Goal: Information Seeking & Learning: Learn about a topic

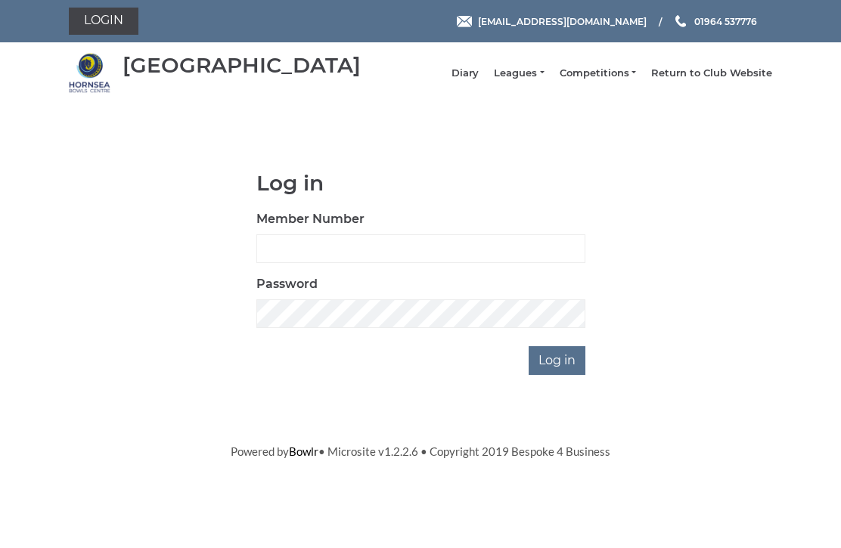
scroll to position [113, 0]
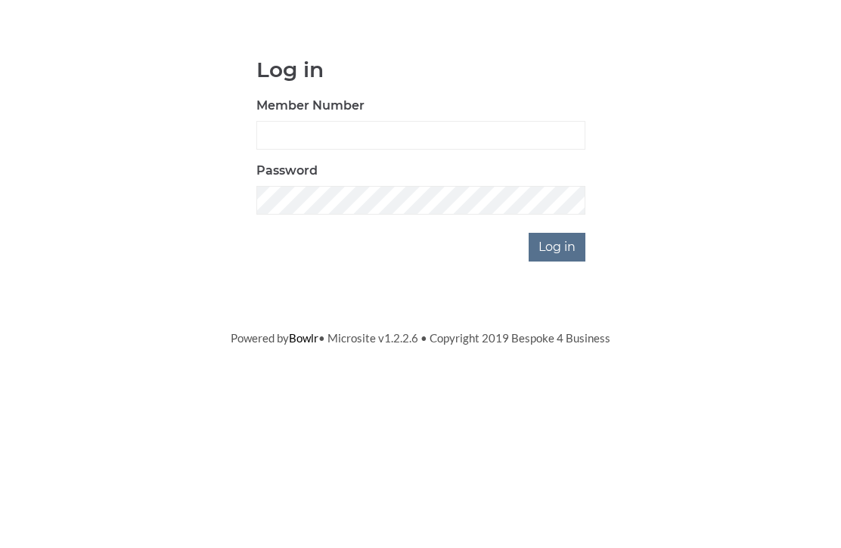
click at [569, 346] on input "Log in" at bounding box center [557, 360] width 57 height 29
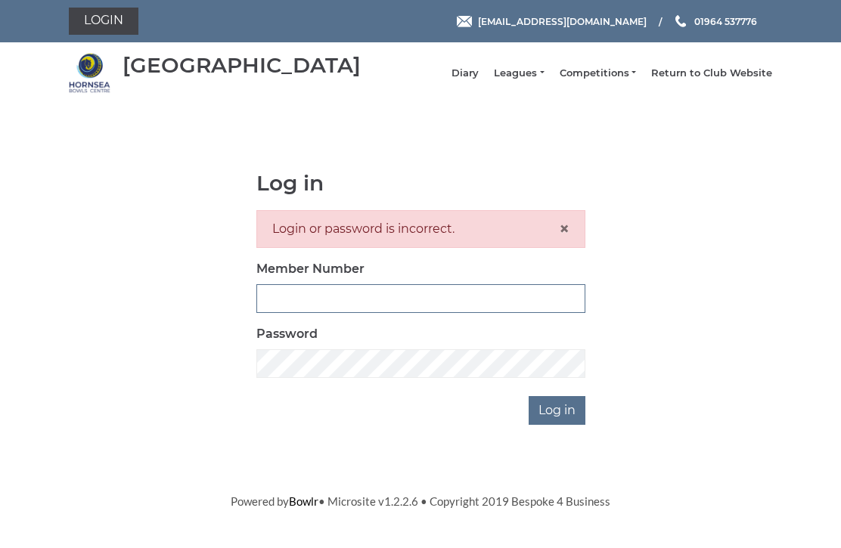
scroll to position [143, 0]
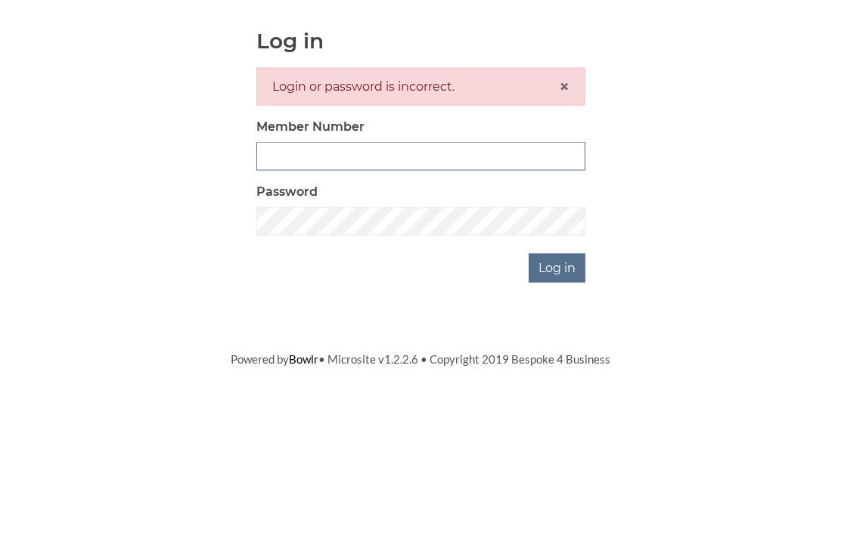
type input "0948"
click at [558, 396] on input "Log in" at bounding box center [557, 410] width 57 height 29
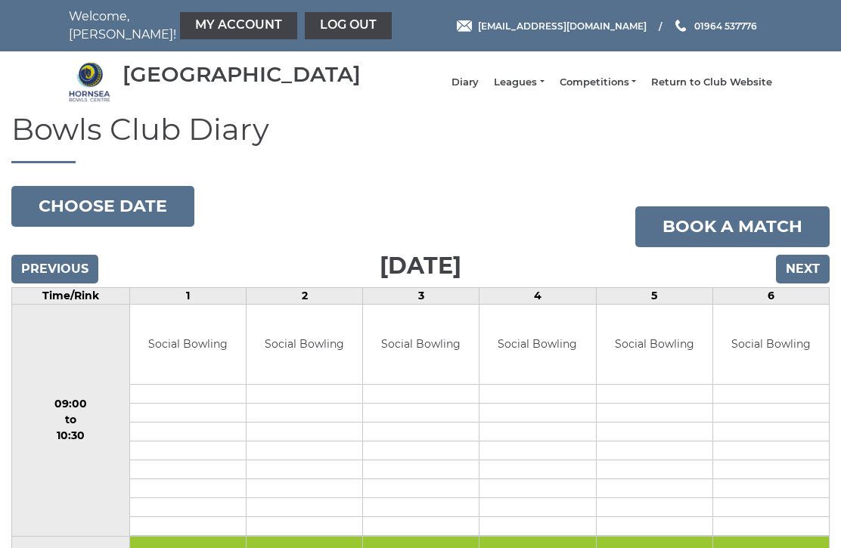
click at [614, 89] on link "Competitions" at bounding box center [598, 83] width 76 height 14
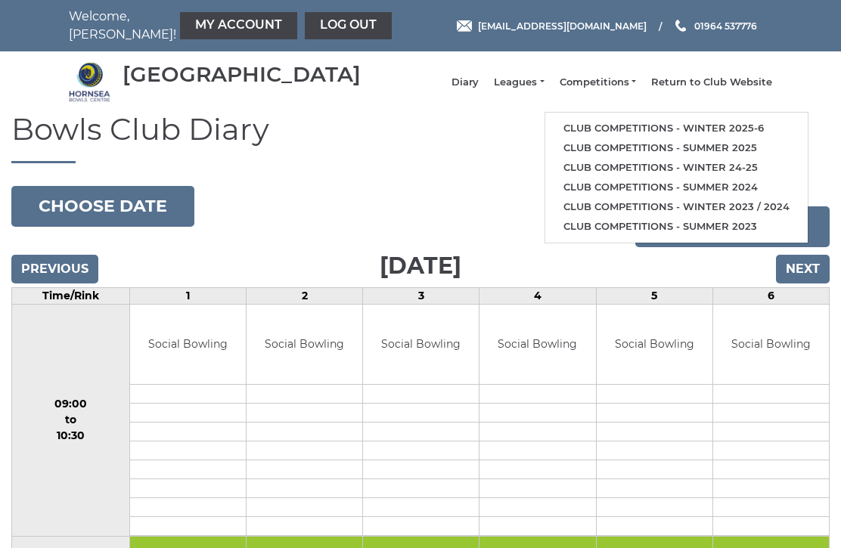
click at [656, 132] on link "Club competitions - Winter 2025-6" at bounding box center [676, 129] width 262 height 20
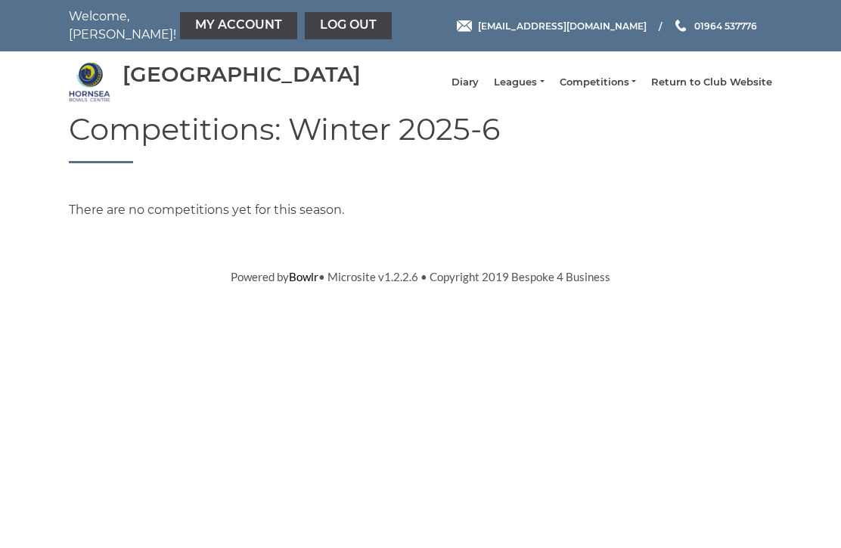
click at [618, 88] on link "Competitions" at bounding box center [598, 83] width 76 height 14
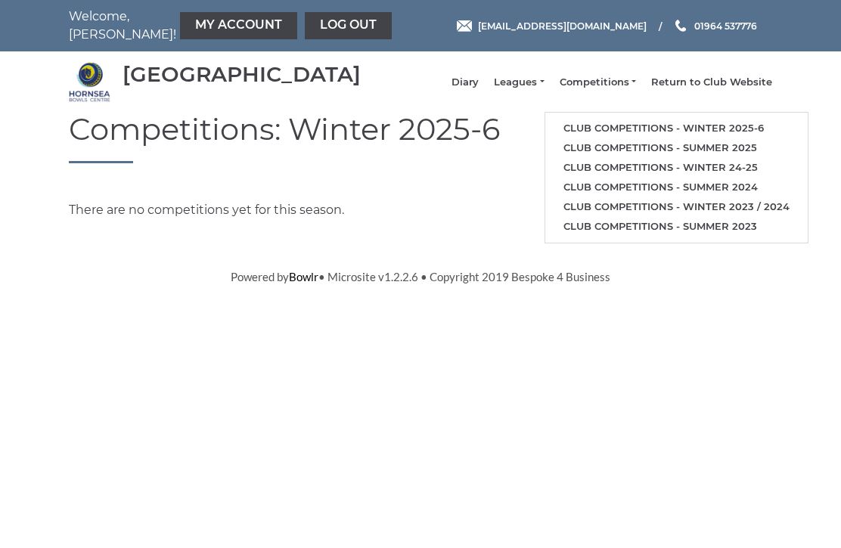
click at [653, 132] on link "Club competitions - Winter 2025-6" at bounding box center [676, 129] width 262 height 20
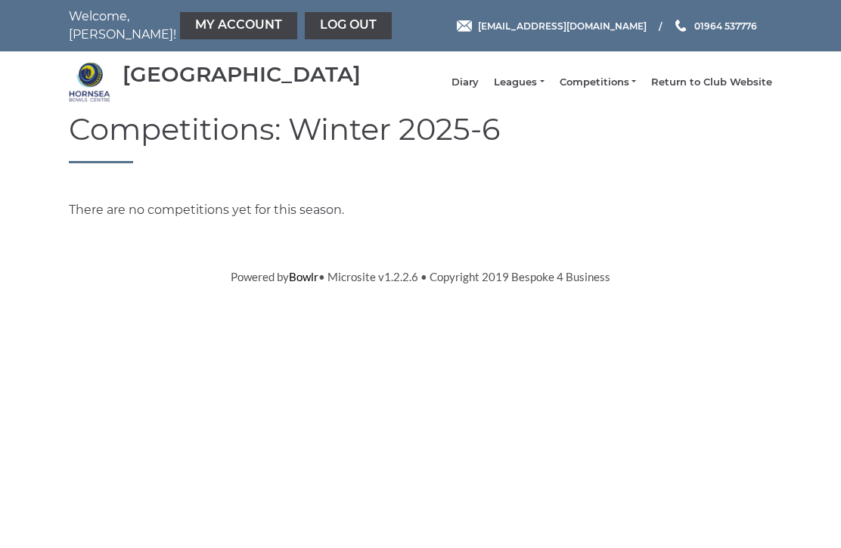
click at [543, 83] on link "Leagues" at bounding box center [519, 83] width 50 height 14
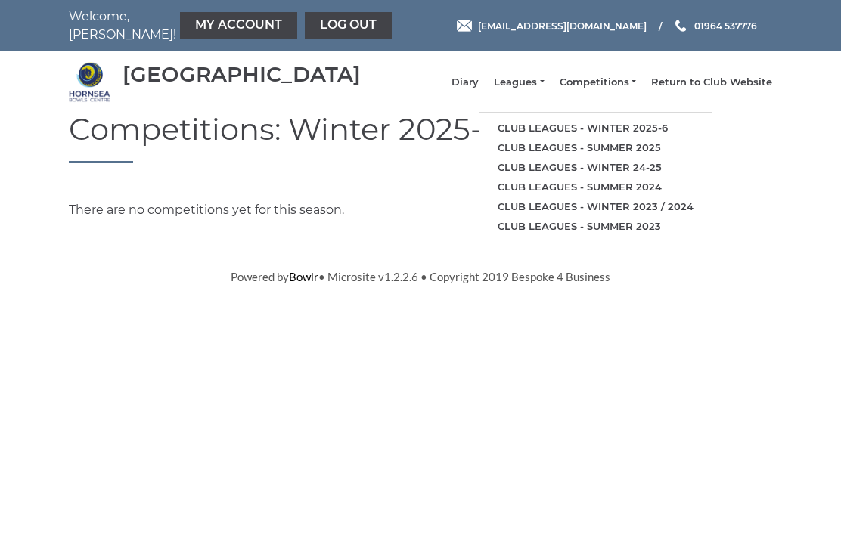
click at [582, 135] on link "Club leagues - Winter 2025-6" at bounding box center [595, 129] width 232 height 20
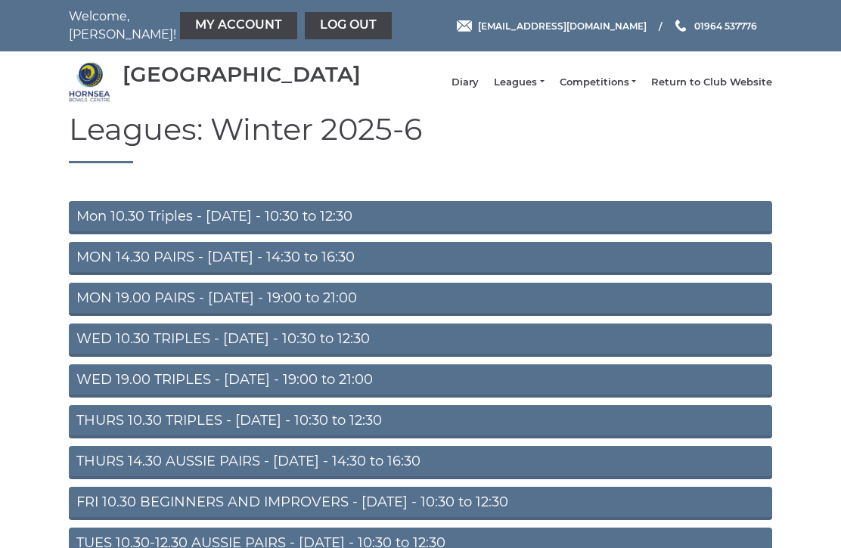
click at [238, 225] on link "Mon 10.30 Triples - Monday - 10:30 to 12:30" at bounding box center [420, 217] width 703 height 33
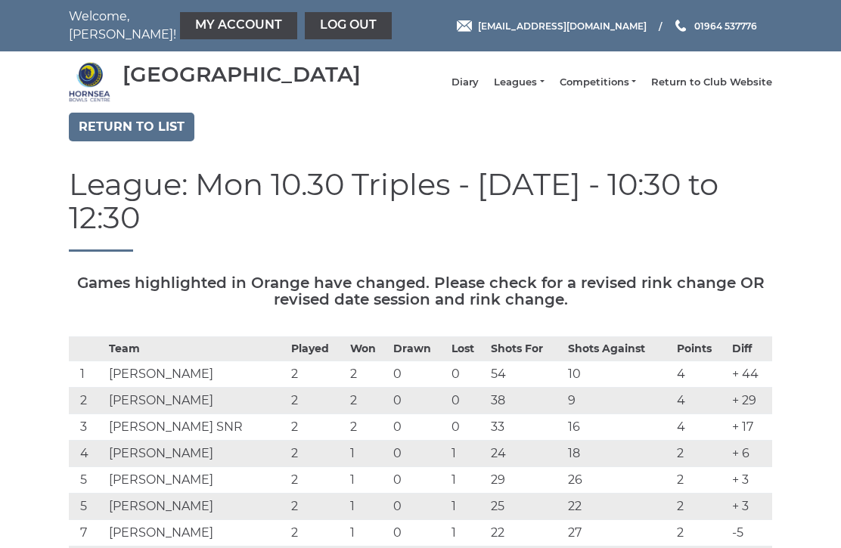
click at [606, 89] on link "Competitions" at bounding box center [598, 83] width 76 height 14
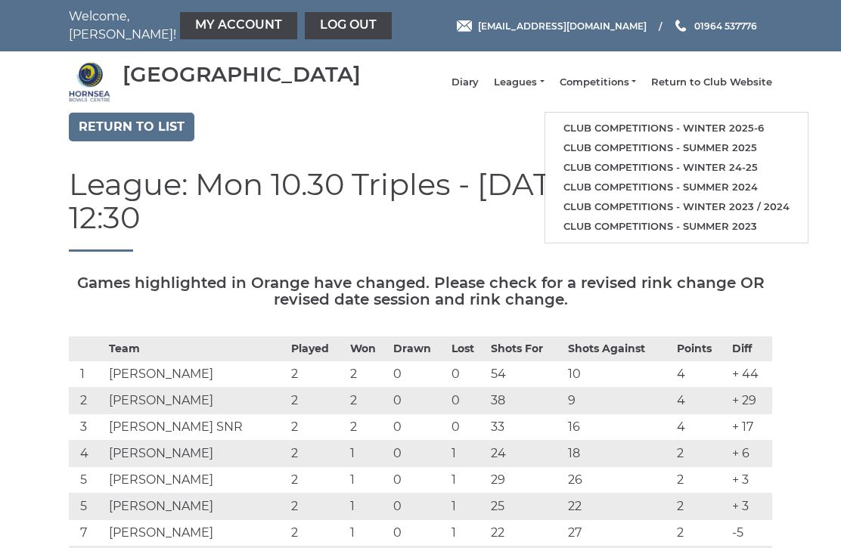
click at [526, 87] on link "Leagues" at bounding box center [519, 83] width 50 height 14
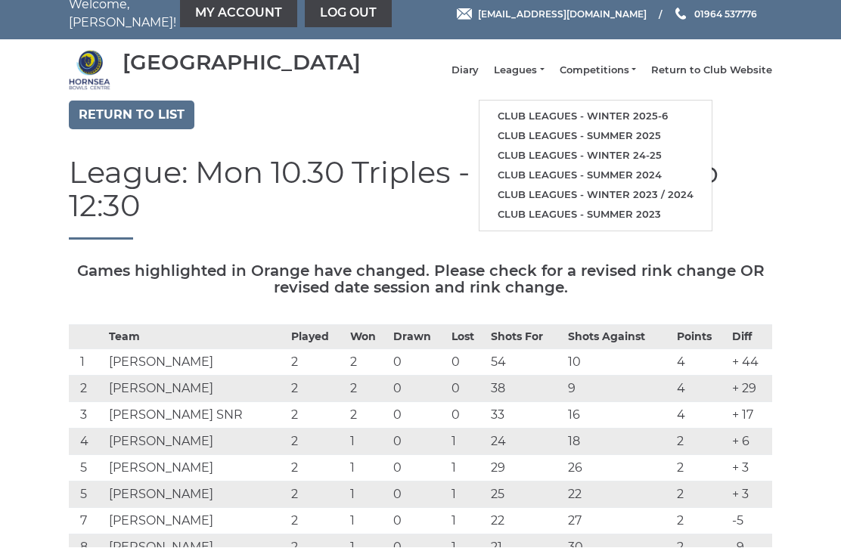
scroll to position [12, 0]
click at [582, 118] on link "Club leagues - Winter 2025-6" at bounding box center [595, 117] width 232 height 20
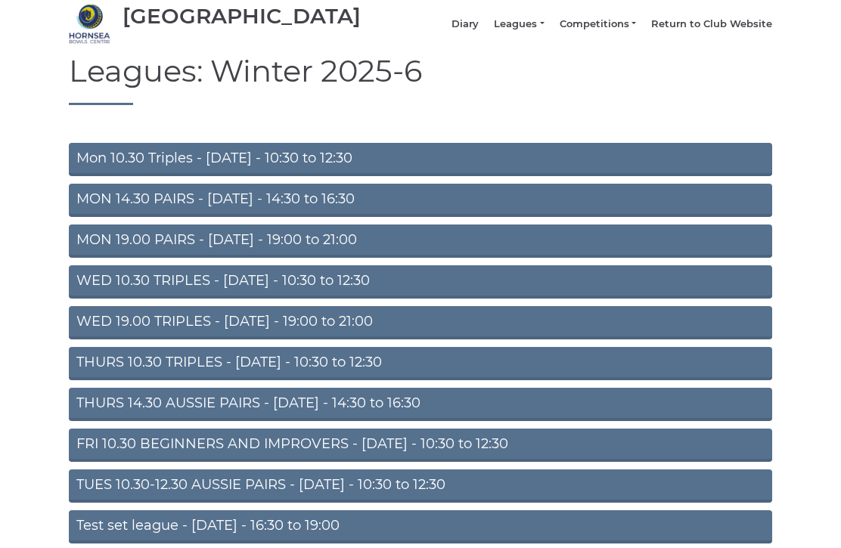
scroll to position [59, 0]
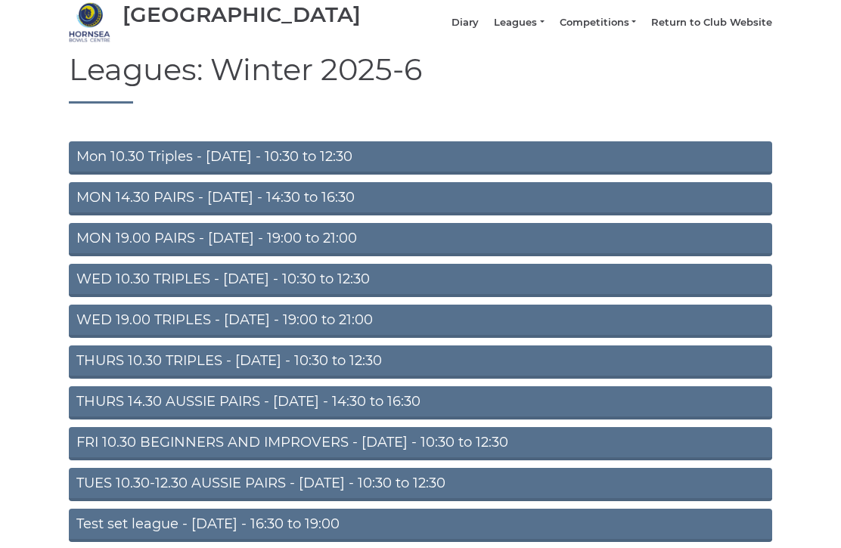
click at [282, 453] on link "FRI 10.30 BEGINNERS AND IMPROVERS - [DATE] - 10:30 to 12:30" at bounding box center [420, 444] width 703 height 33
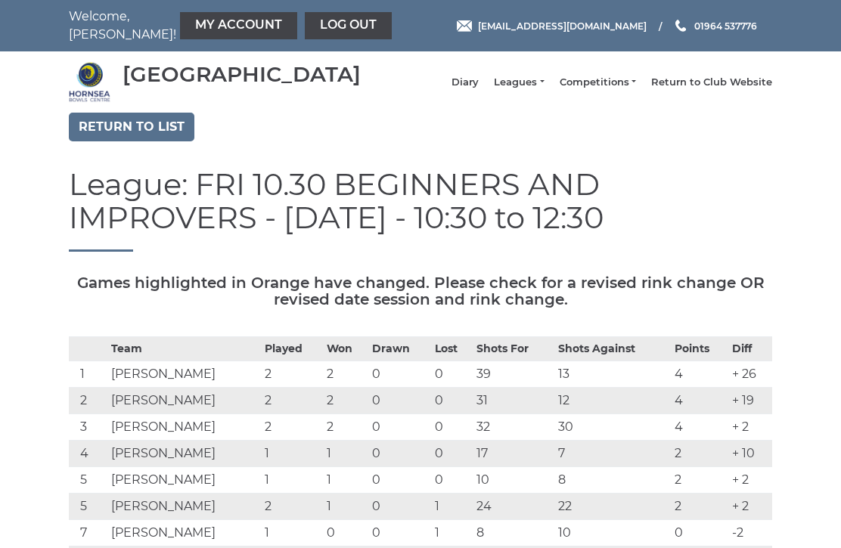
click at [595, 89] on link "Competitions" at bounding box center [598, 83] width 76 height 14
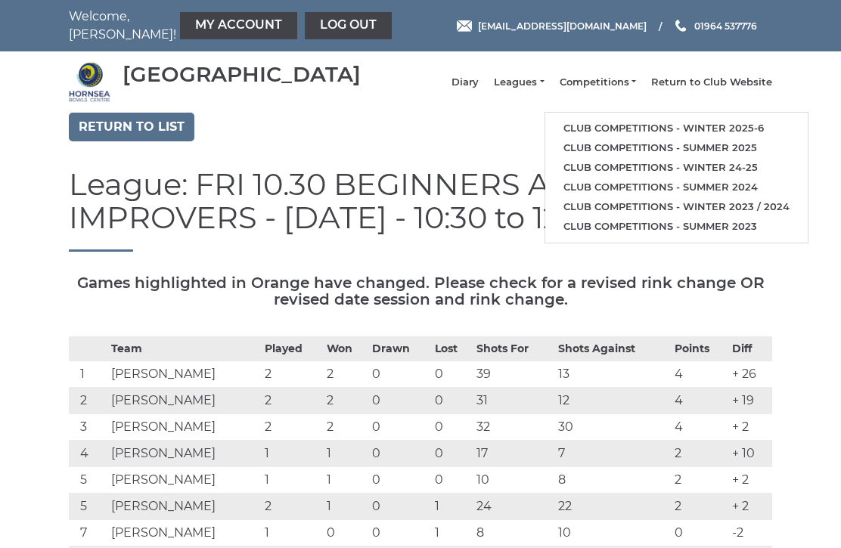
click at [650, 134] on link "Club competitions - Winter 2025-6" at bounding box center [676, 129] width 262 height 20
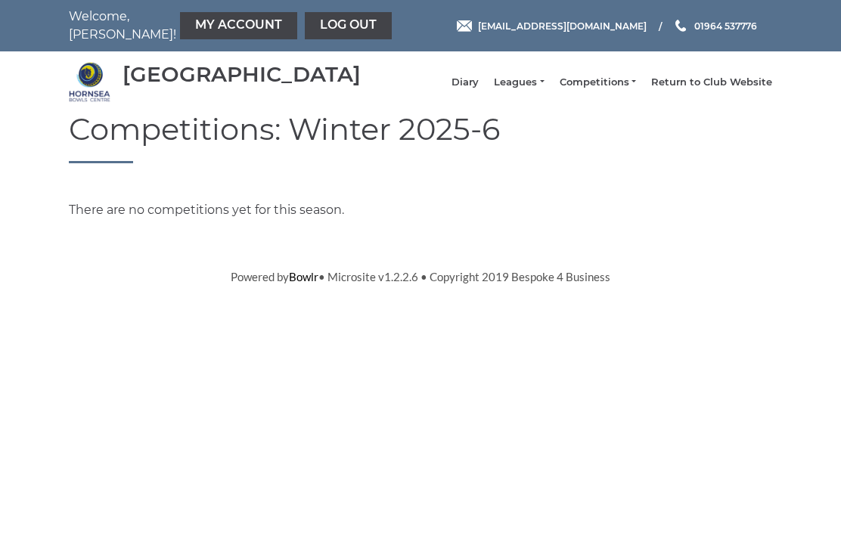
click at [524, 286] on html "Welcome, Michael! My Account Log out hornseaindoorbowls@gmail.com" at bounding box center [420, 143] width 841 height 286
click at [612, 89] on link "Competitions" at bounding box center [598, 83] width 76 height 14
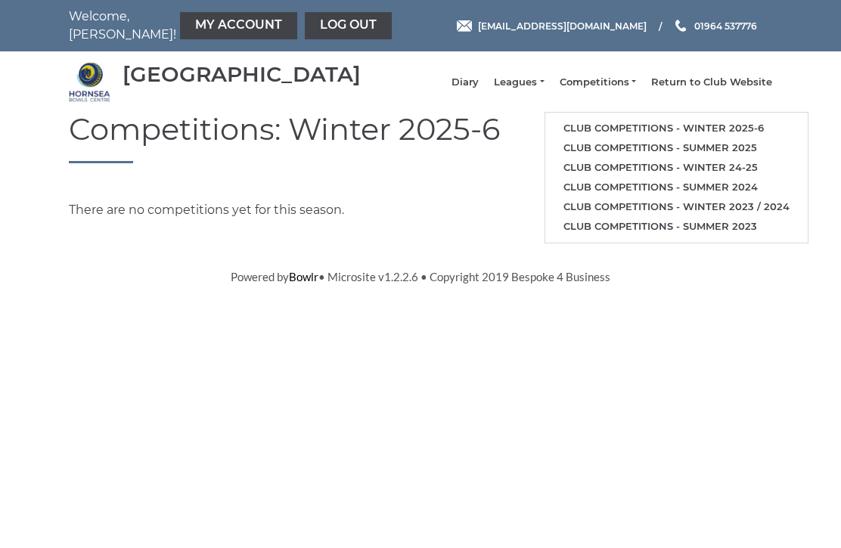
click at [657, 154] on link "Club competitions - Summer 2025" at bounding box center [676, 148] width 262 height 20
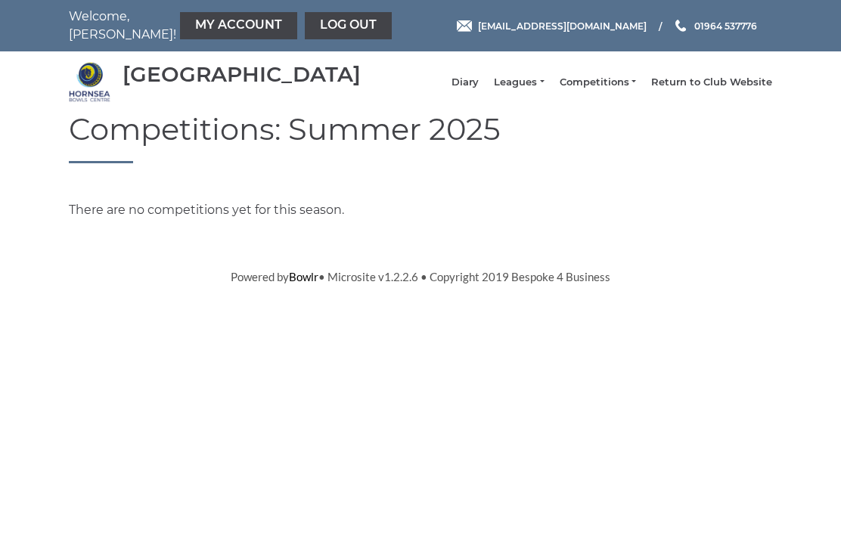
click at [610, 87] on link "Competitions" at bounding box center [598, 83] width 76 height 14
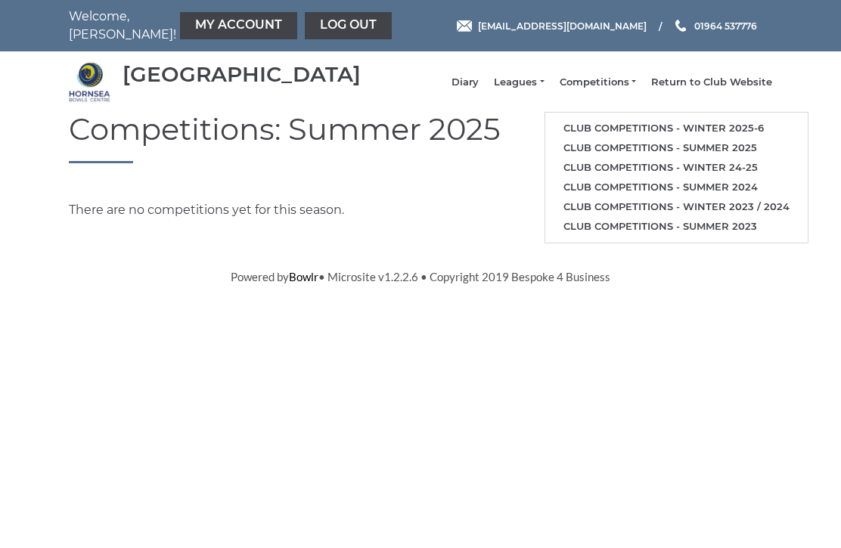
click at [535, 89] on link "Leagues" at bounding box center [519, 83] width 50 height 14
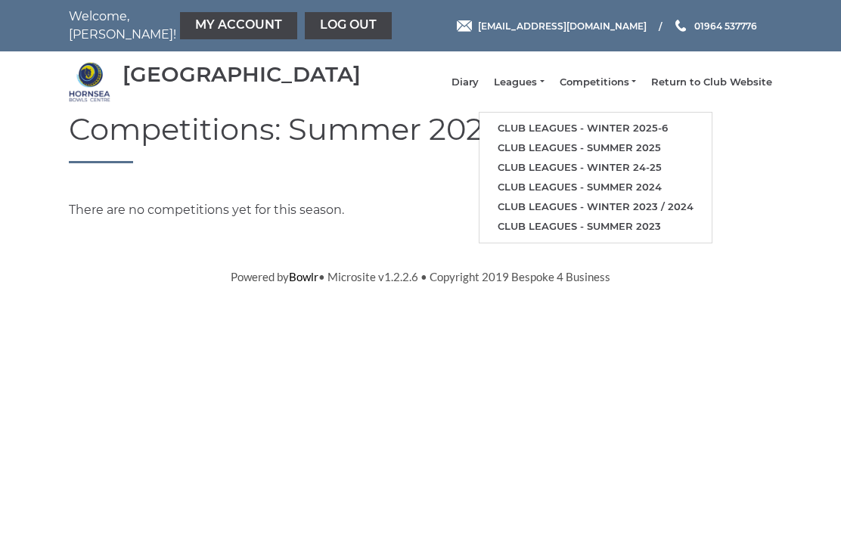
click at [611, 131] on link "Club leagues - Winter 2025-6" at bounding box center [595, 129] width 232 height 20
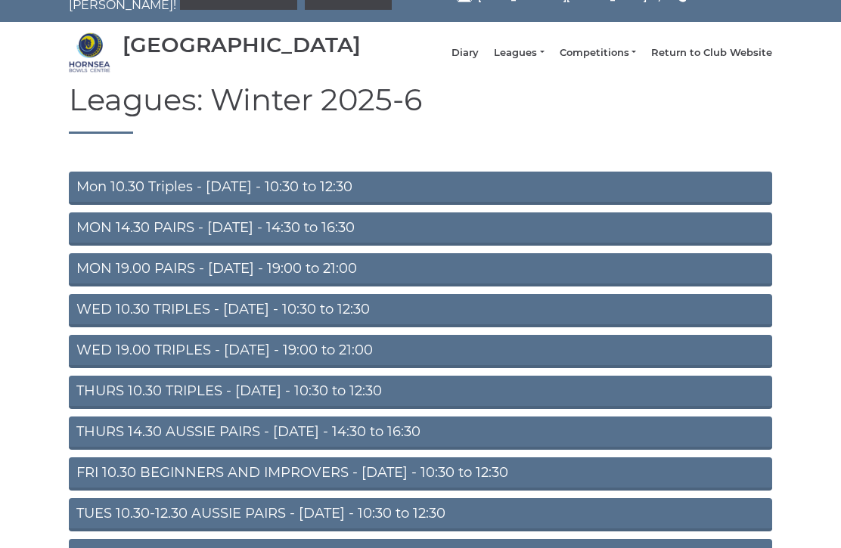
scroll to position [30, 0]
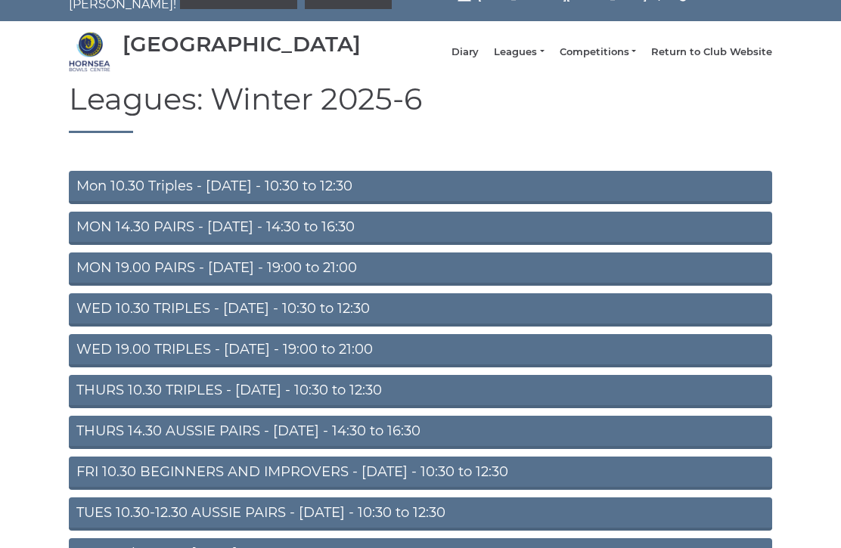
click at [273, 239] on link "MON 14.30 PAIRS - [DATE] - 14:30 to 16:30" at bounding box center [420, 228] width 703 height 33
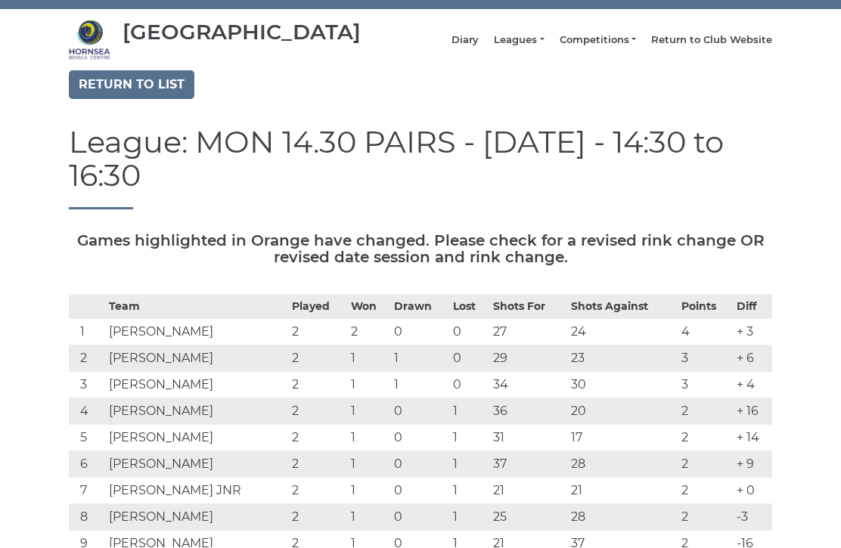
scroll to position [42, 0]
click at [608, 47] on link "Competitions" at bounding box center [598, 40] width 76 height 14
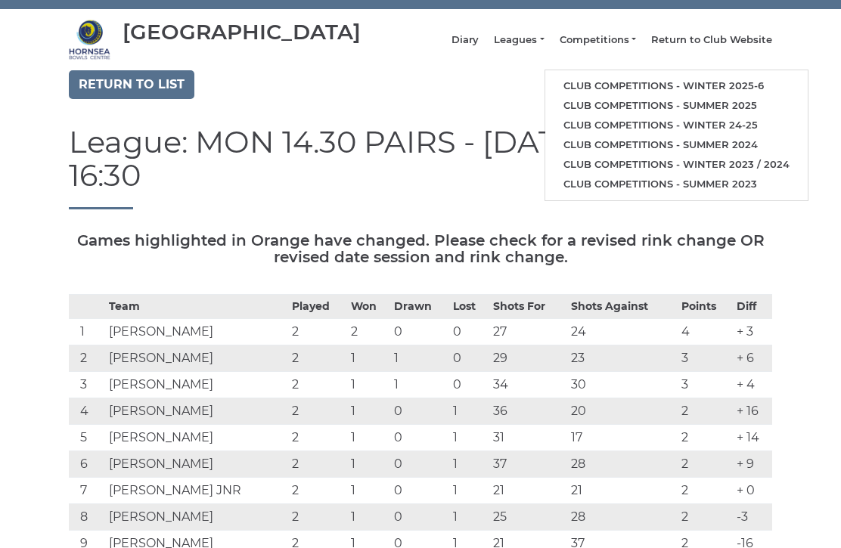
click at [544, 45] on link "Leagues" at bounding box center [519, 40] width 50 height 14
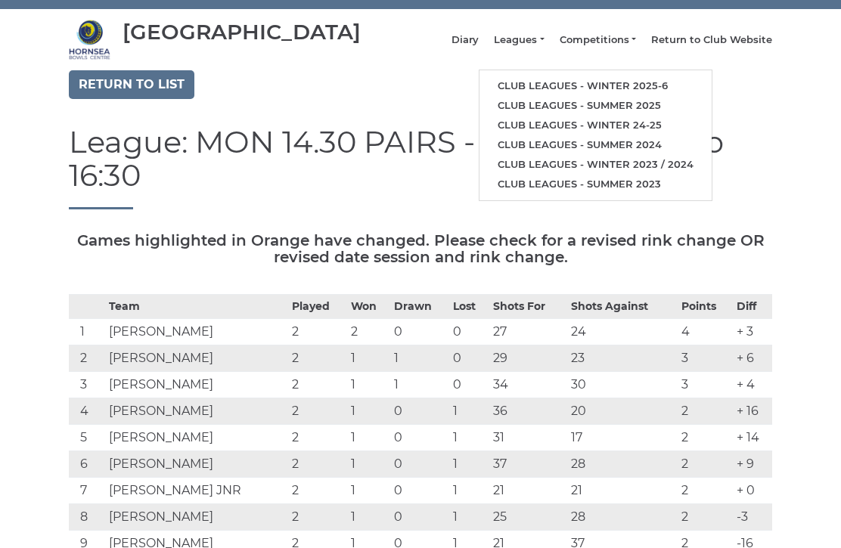
click at [607, 43] on link "Competitions" at bounding box center [598, 40] width 76 height 14
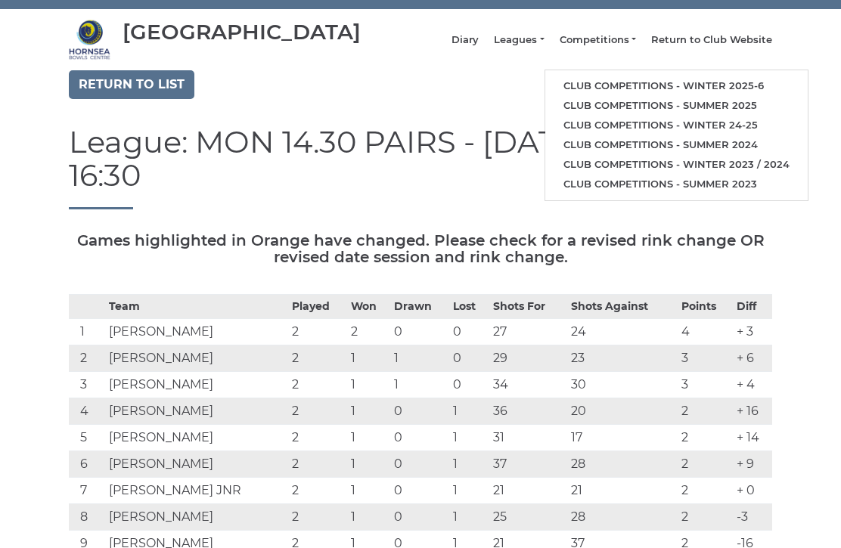
click at [612, 47] on link "Competitions" at bounding box center [598, 40] width 76 height 14
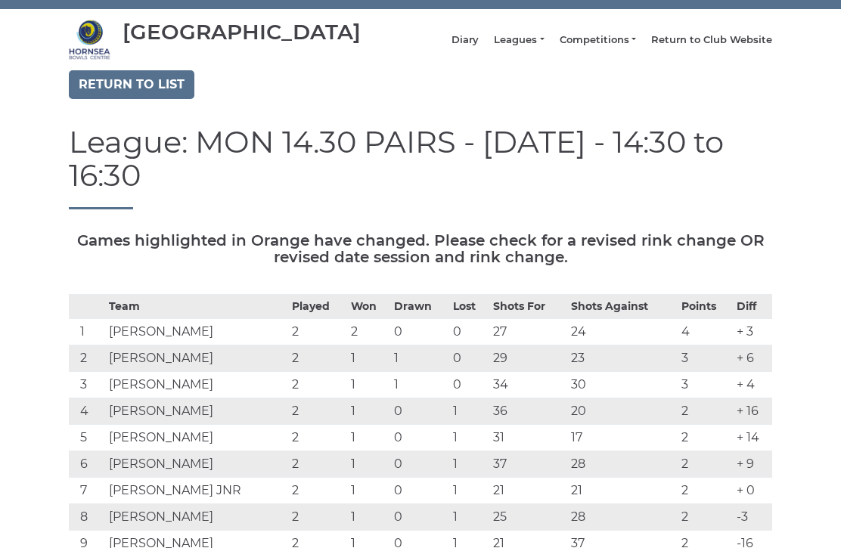
click at [538, 47] on link "Leagues" at bounding box center [519, 40] width 50 height 14
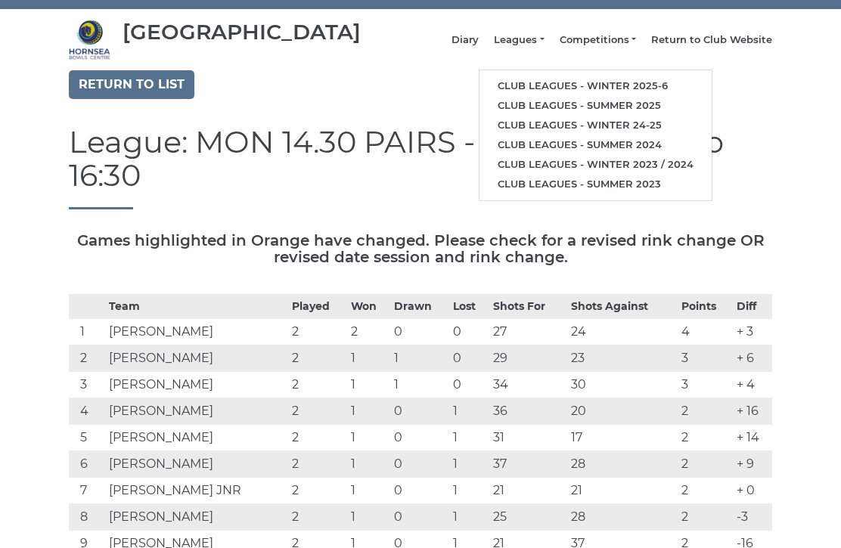
click at [125, 98] on link "Return to list" at bounding box center [132, 84] width 126 height 29
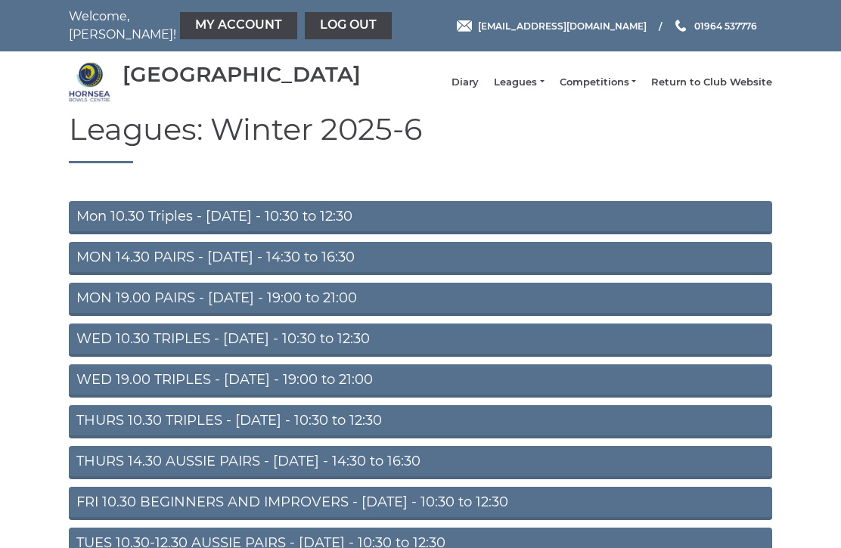
click at [262, 436] on link "THURS 10.30 TRIPLES - [DATE] - 10:30 to 12:30" at bounding box center [420, 421] width 703 height 33
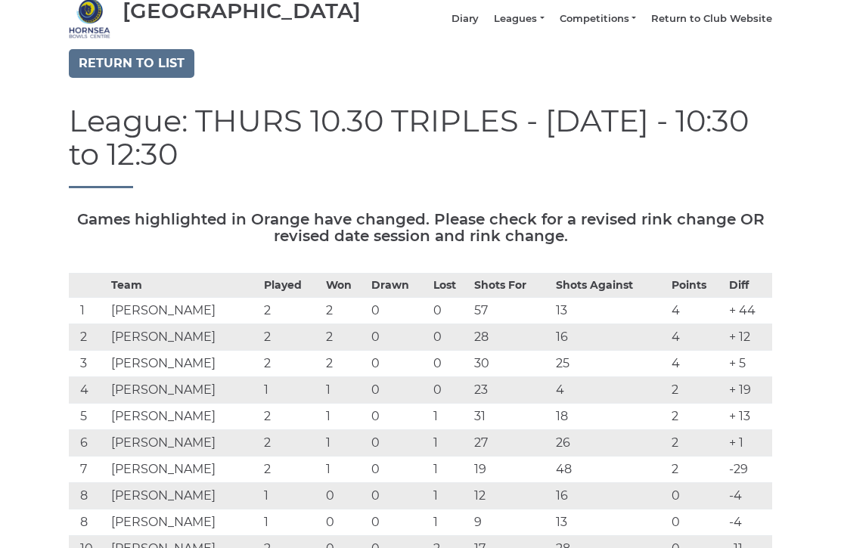
scroll to position [63, 0]
click at [129, 75] on link "Return to list" at bounding box center [132, 64] width 126 height 29
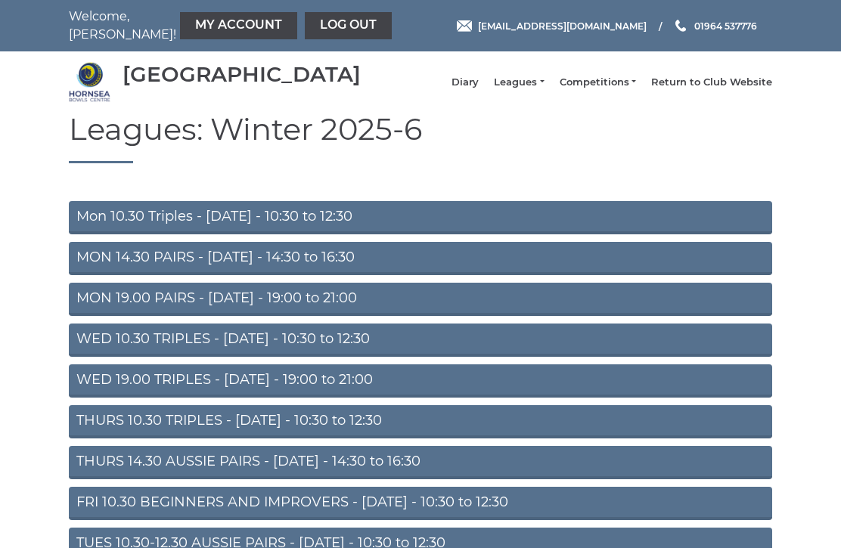
click at [262, 511] on link "FRI 10.30 BEGINNERS AND IMPROVERS - [DATE] - 10:30 to 12:30" at bounding box center [420, 503] width 703 height 33
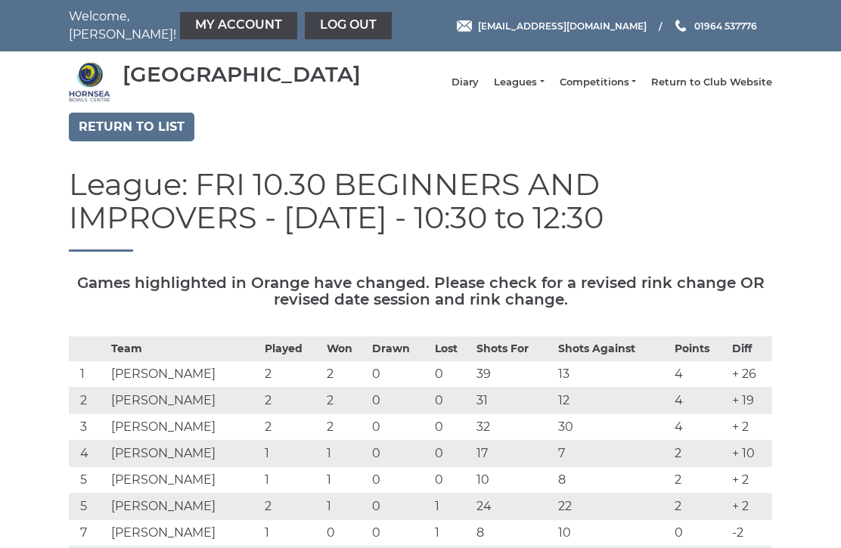
click at [236, 516] on td "John Harris" at bounding box center [184, 507] width 154 height 26
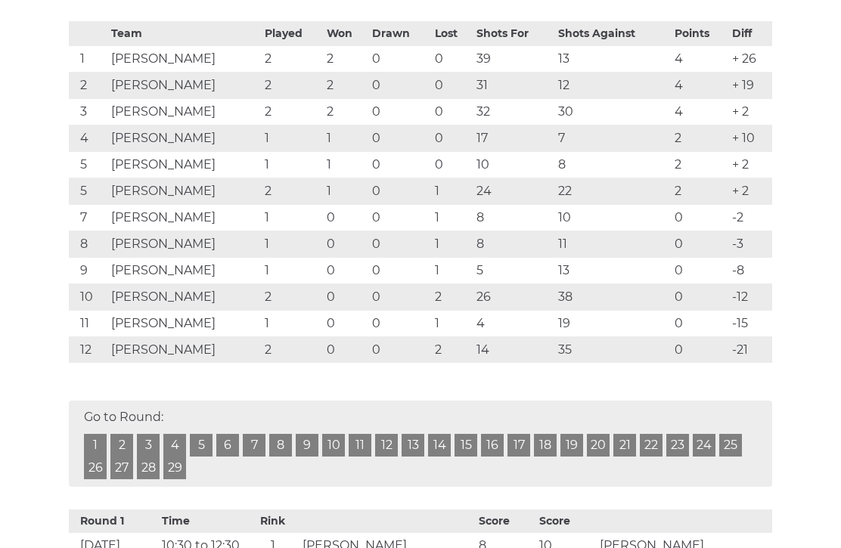
scroll to position [315, 0]
